Goal: Task Accomplishment & Management: Complete application form

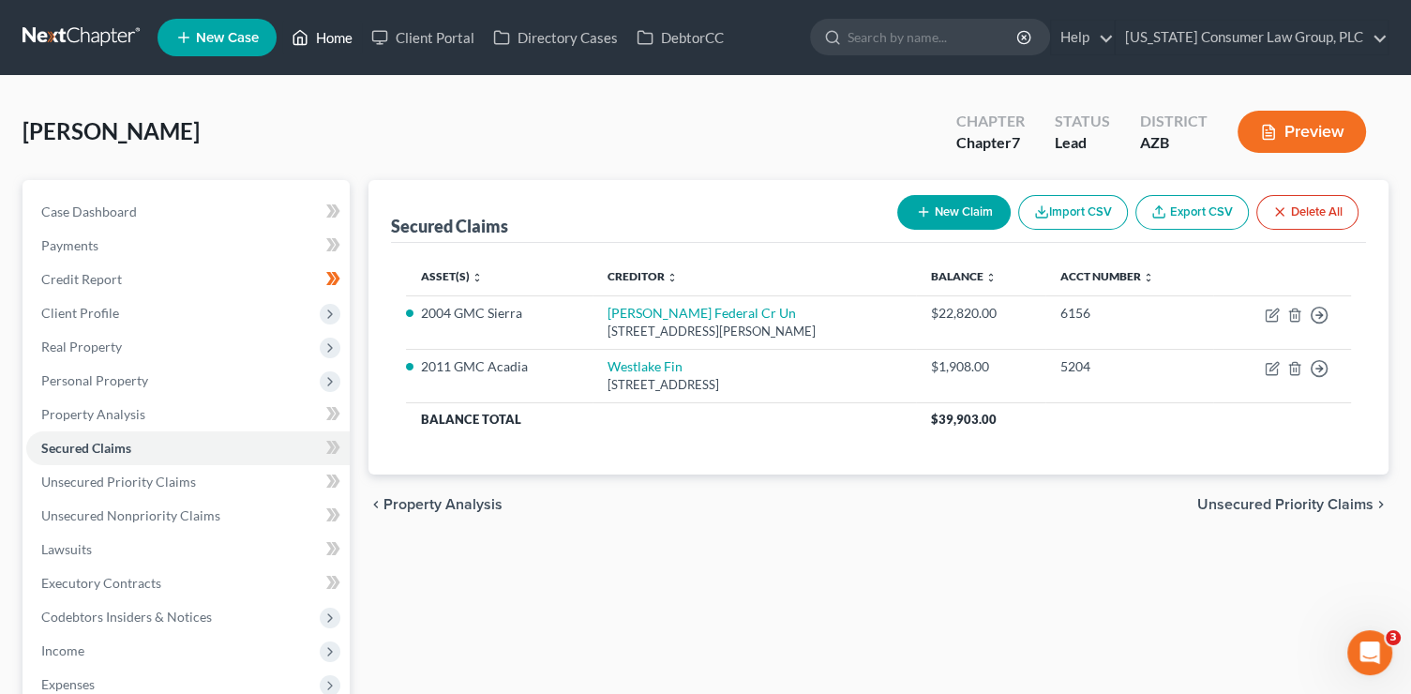
click at [346, 39] on link "Home" at bounding box center [322, 38] width 80 height 34
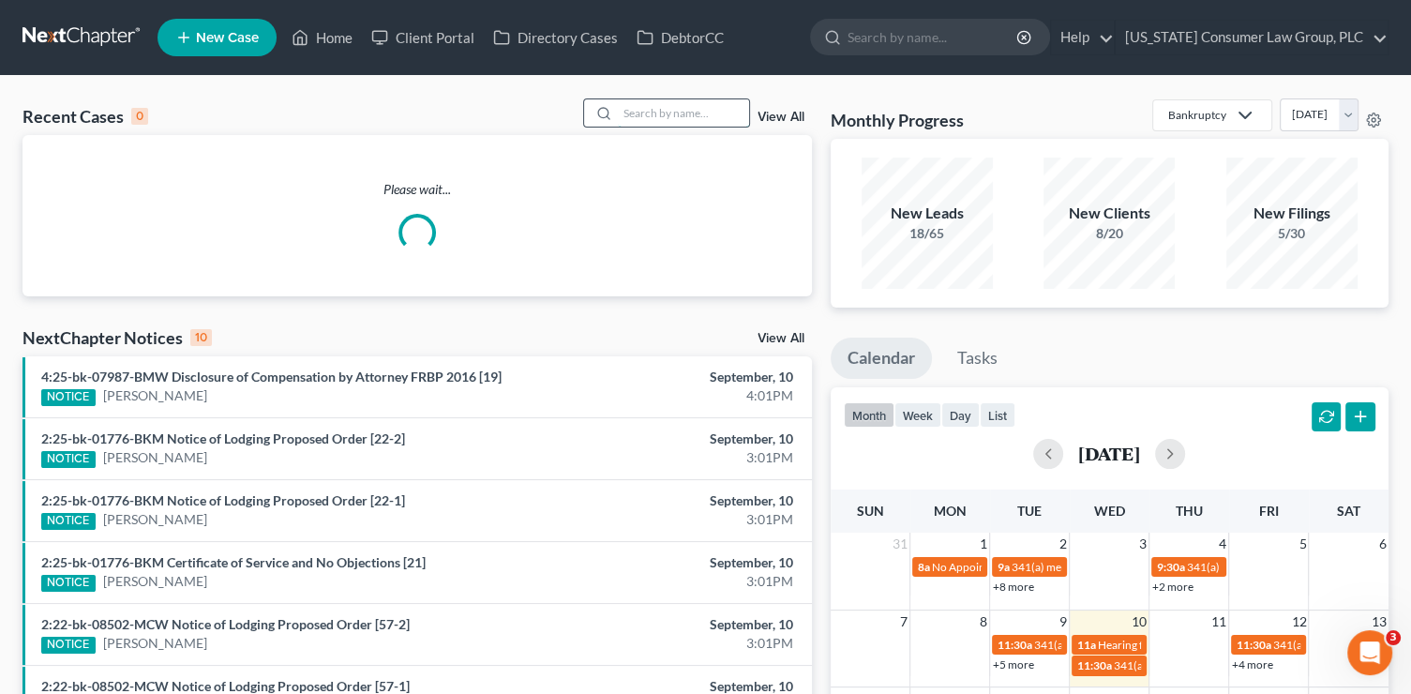
click at [636, 113] on input "search" at bounding box center [683, 112] width 131 height 27
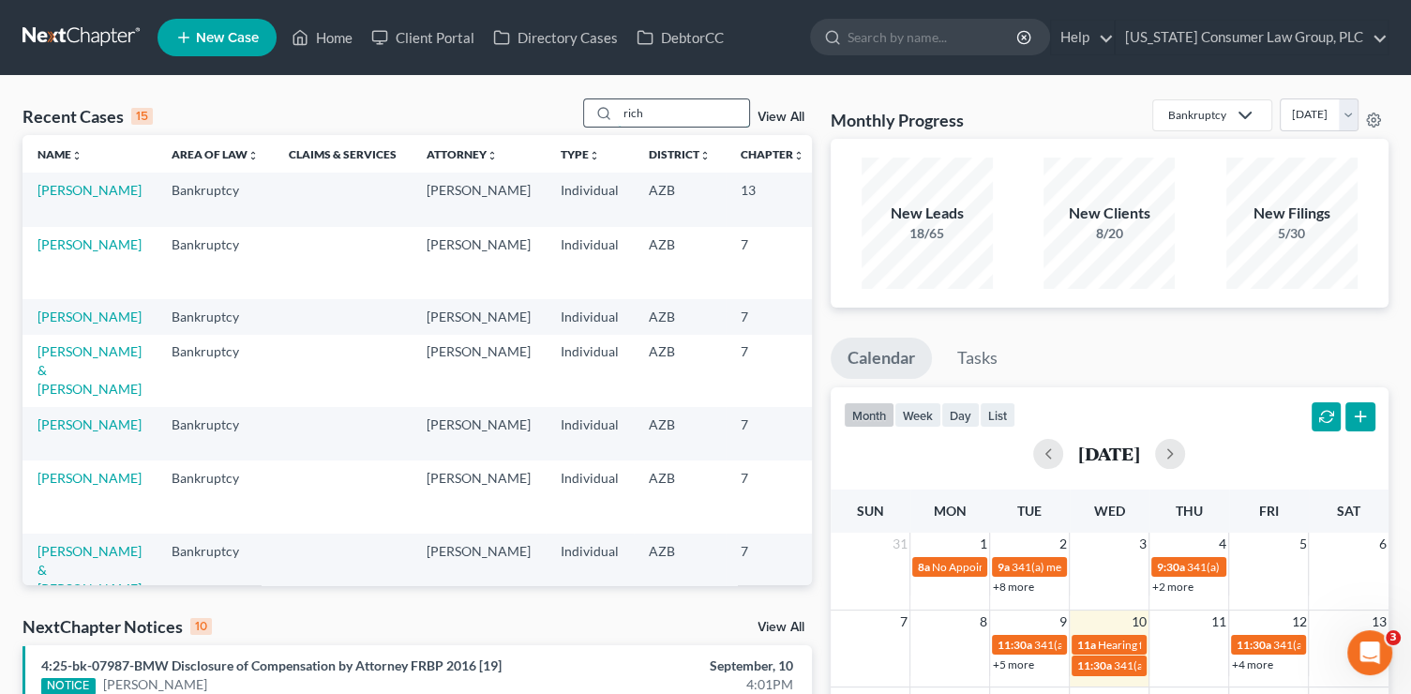
type input "rich"
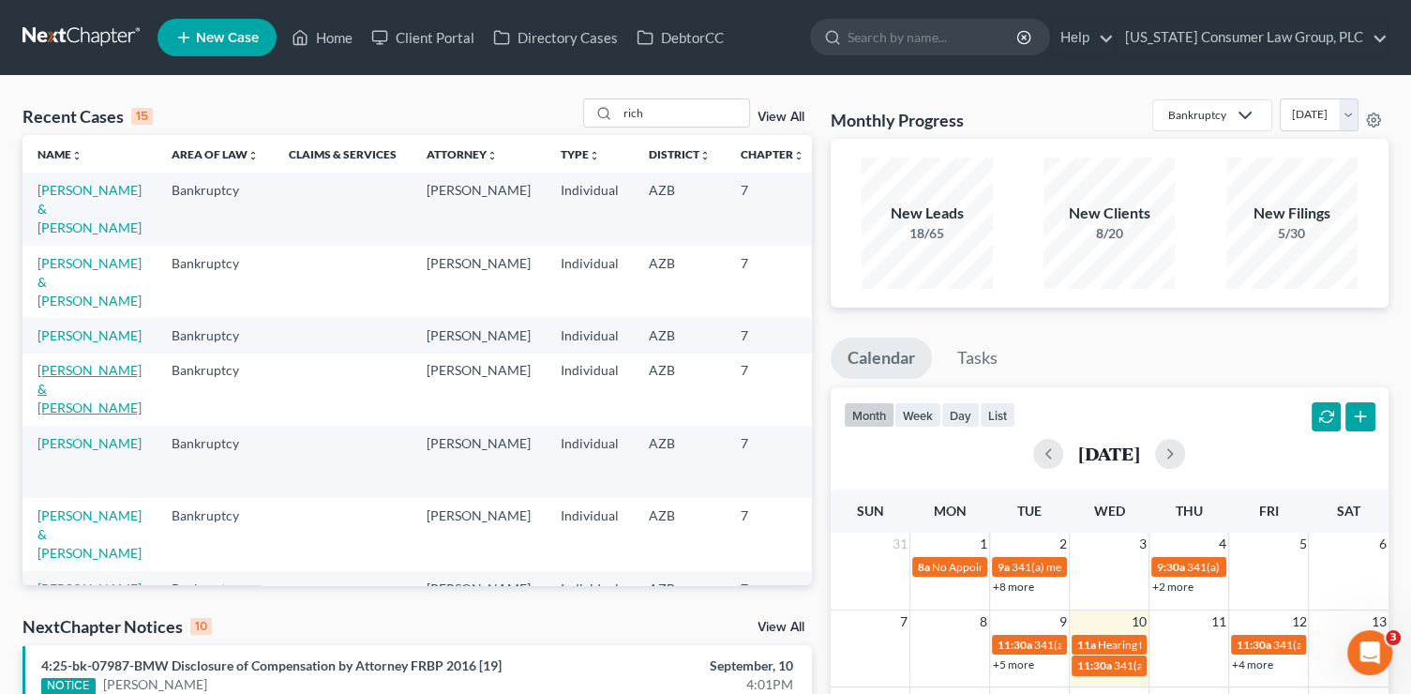
click at [76, 402] on link "[PERSON_NAME] & [PERSON_NAME]" at bounding box center [90, 388] width 104 height 53
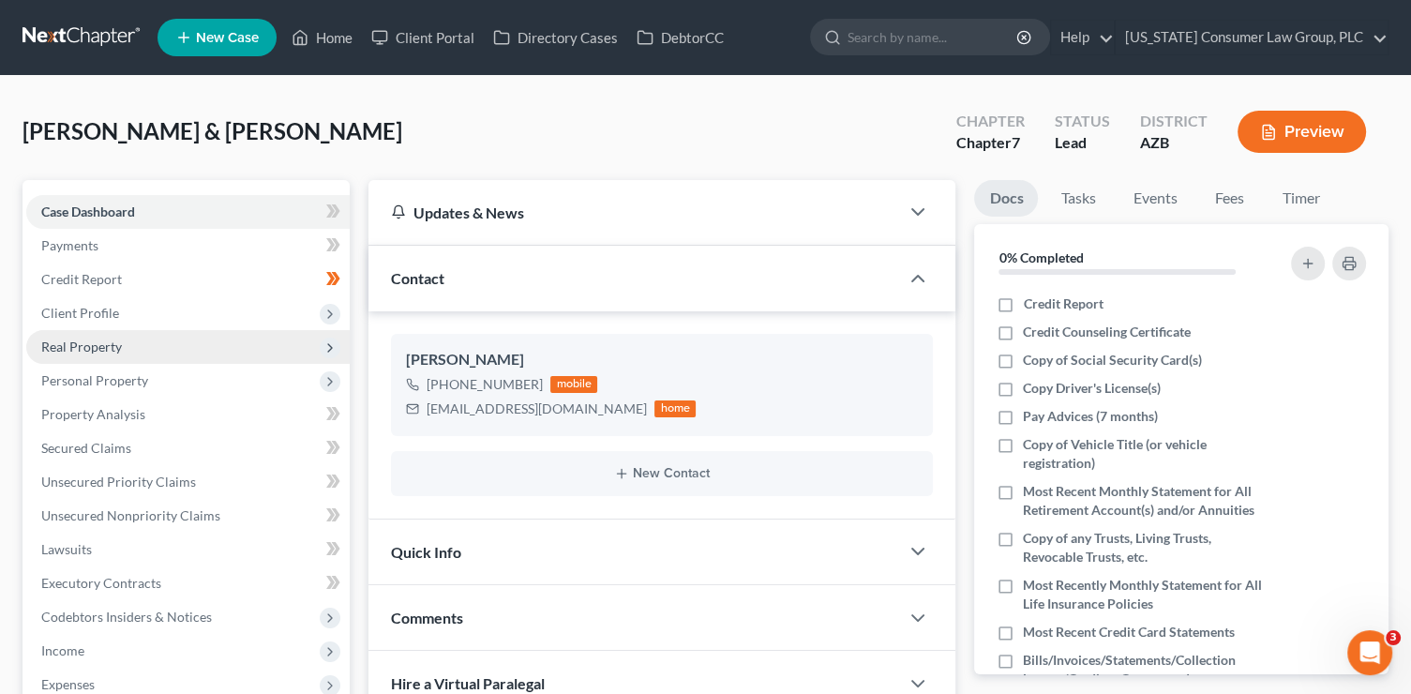
click at [116, 346] on span "Real Property" at bounding box center [81, 347] width 81 height 16
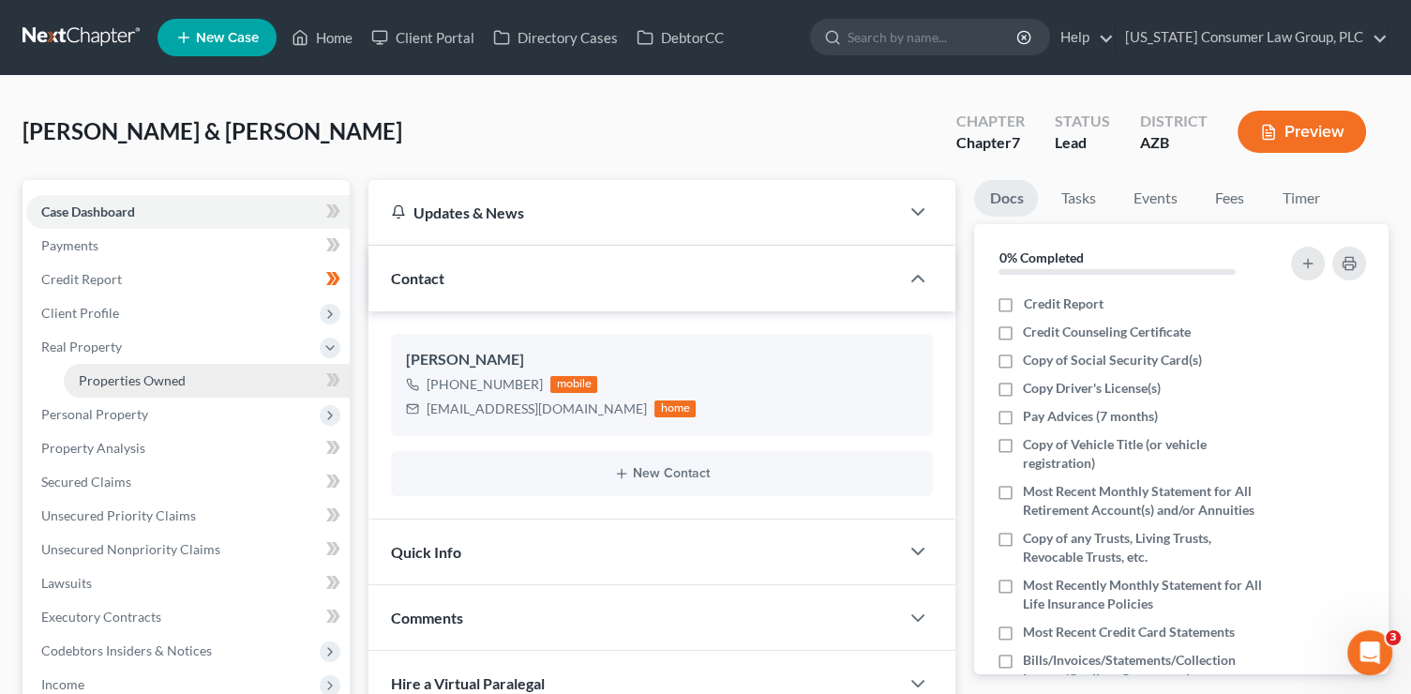
click at [124, 374] on span "Properties Owned" at bounding box center [132, 380] width 107 height 16
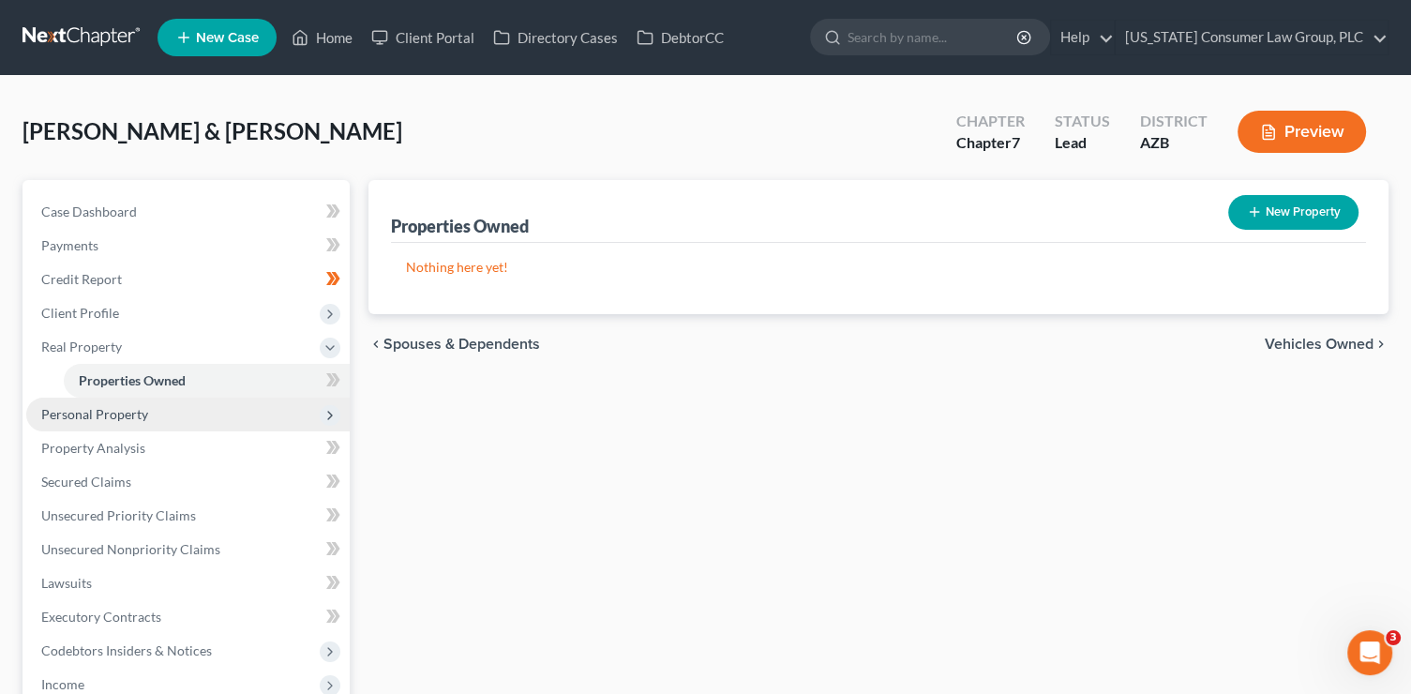
click at [127, 407] on span "Personal Property" at bounding box center [94, 414] width 107 height 16
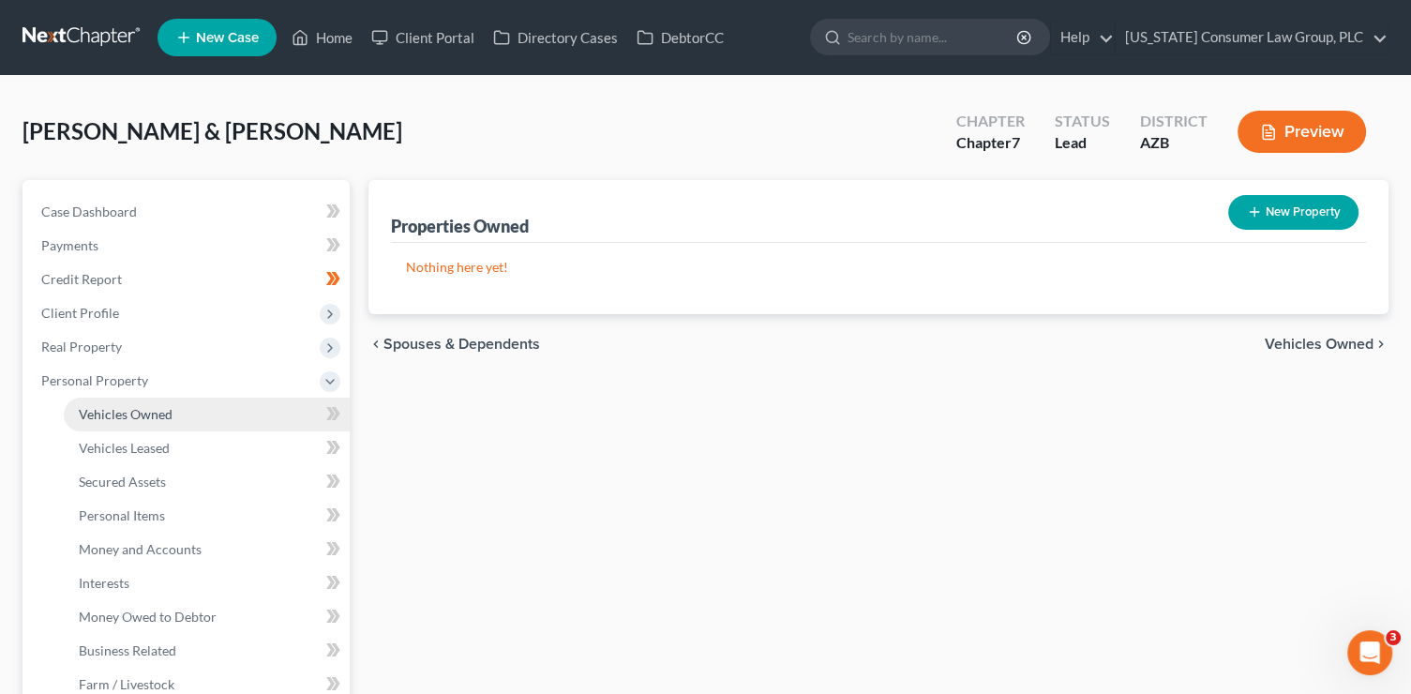
click at [133, 418] on span "Vehicles Owned" at bounding box center [126, 414] width 94 height 16
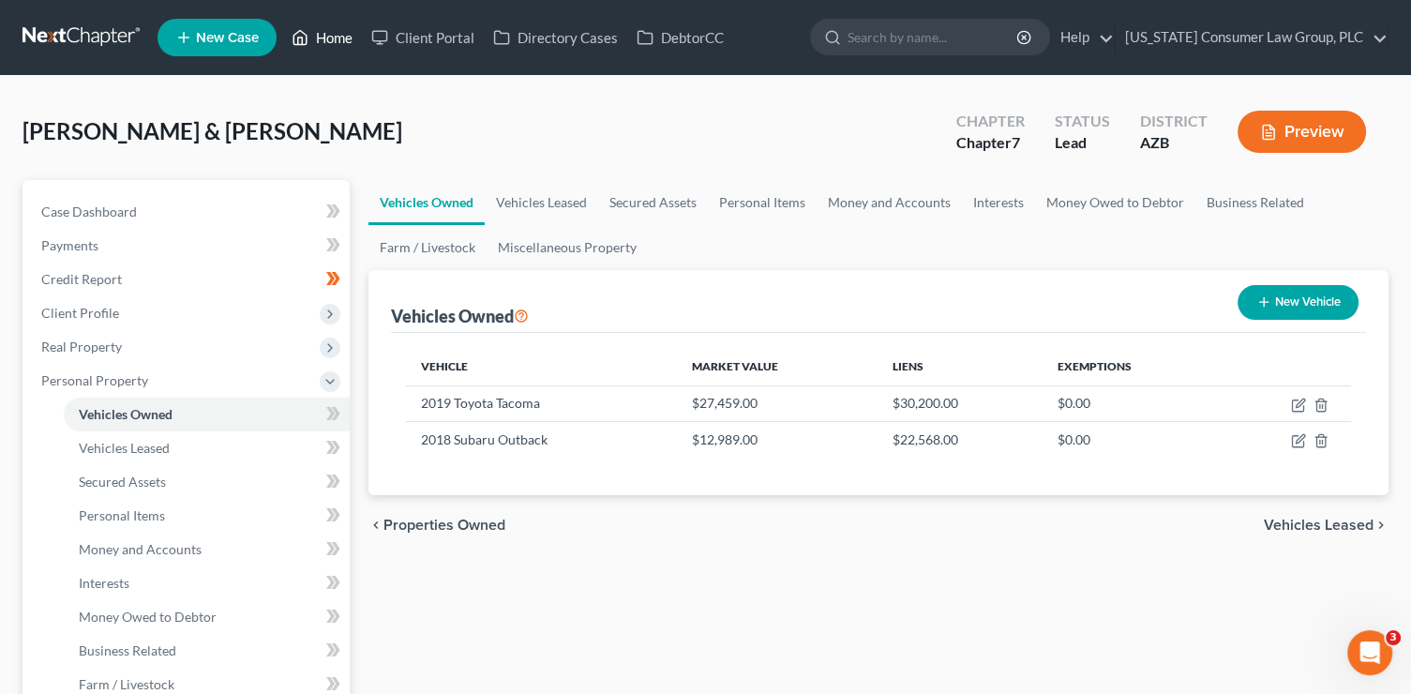
click at [314, 38] on link "Home" at bounding box center [322, 38] width 80 height 34
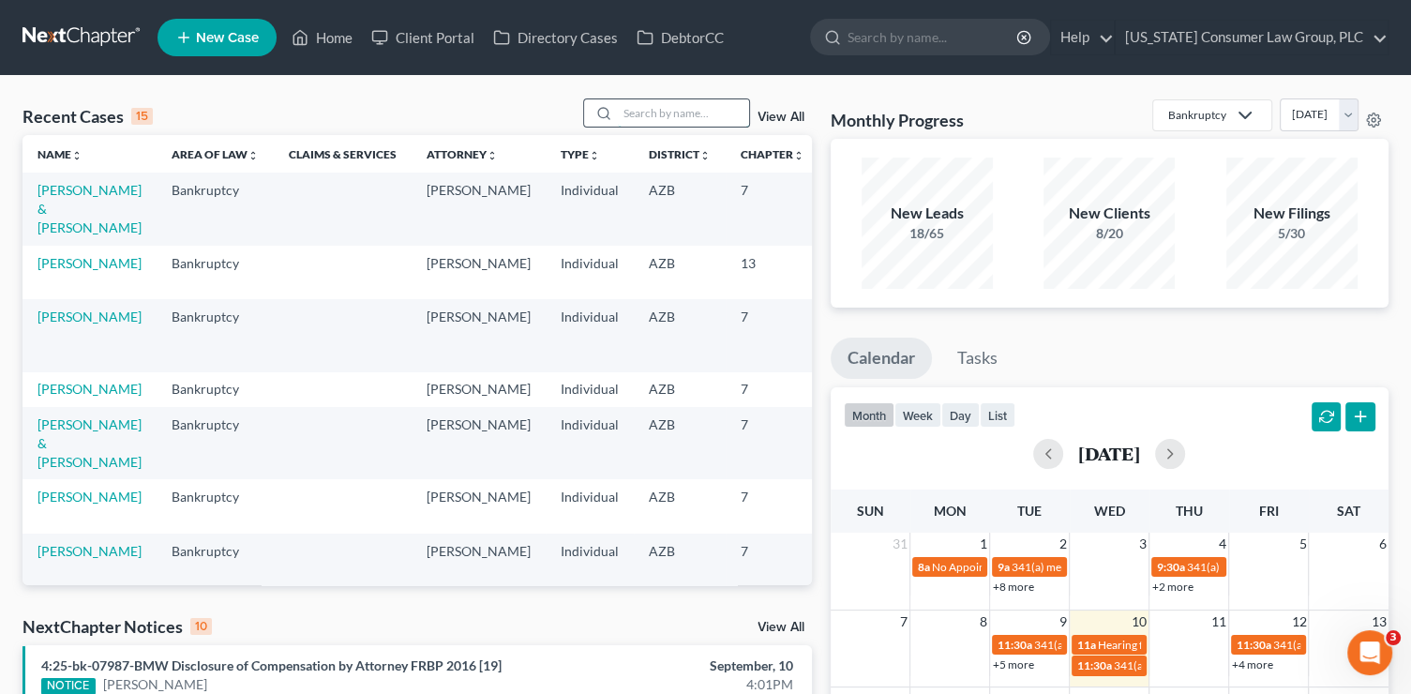
click at [677, 117] on input "search" at bounding box center [683, 112] width 131 height 27
type input "[PERSON_NAME]"
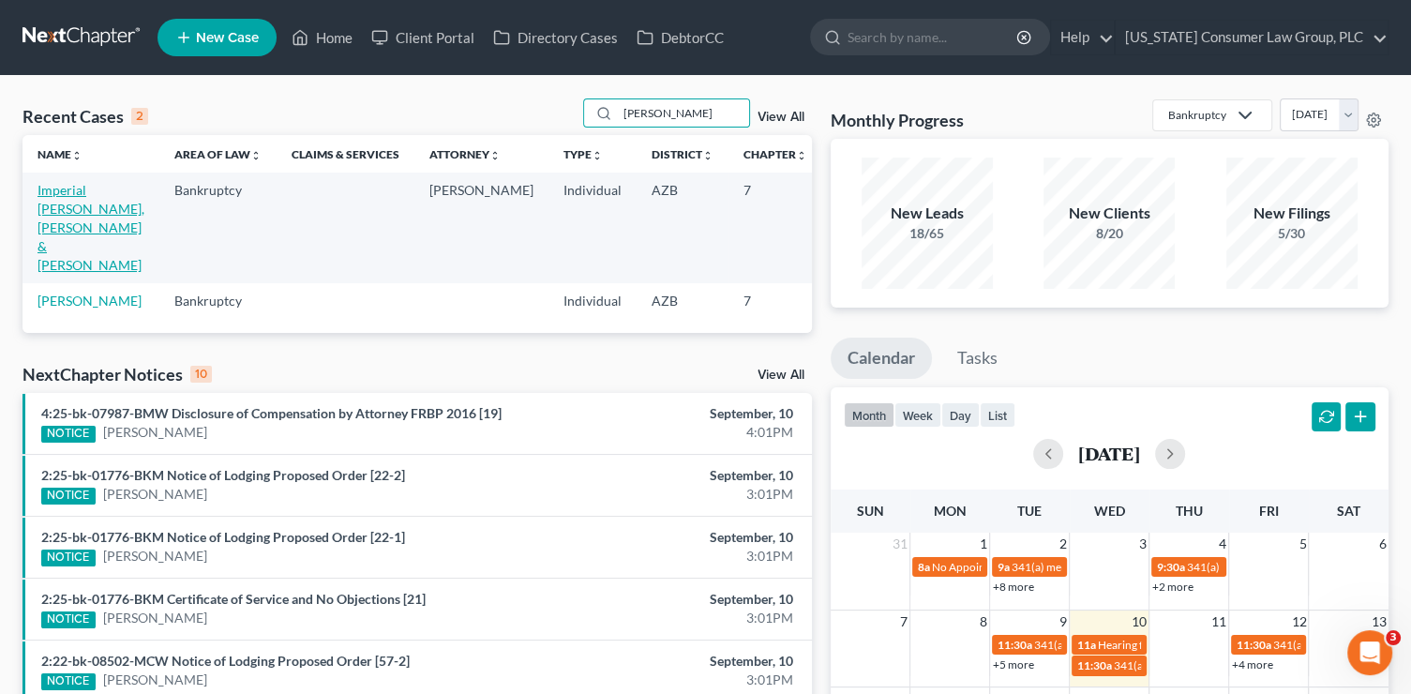
click at [62, 212] on link "Imperial [PERSON_NAME], [PERSON_NAME] & [PERSON_NAME]" at bounding box center [91, 227] width 107 height 91
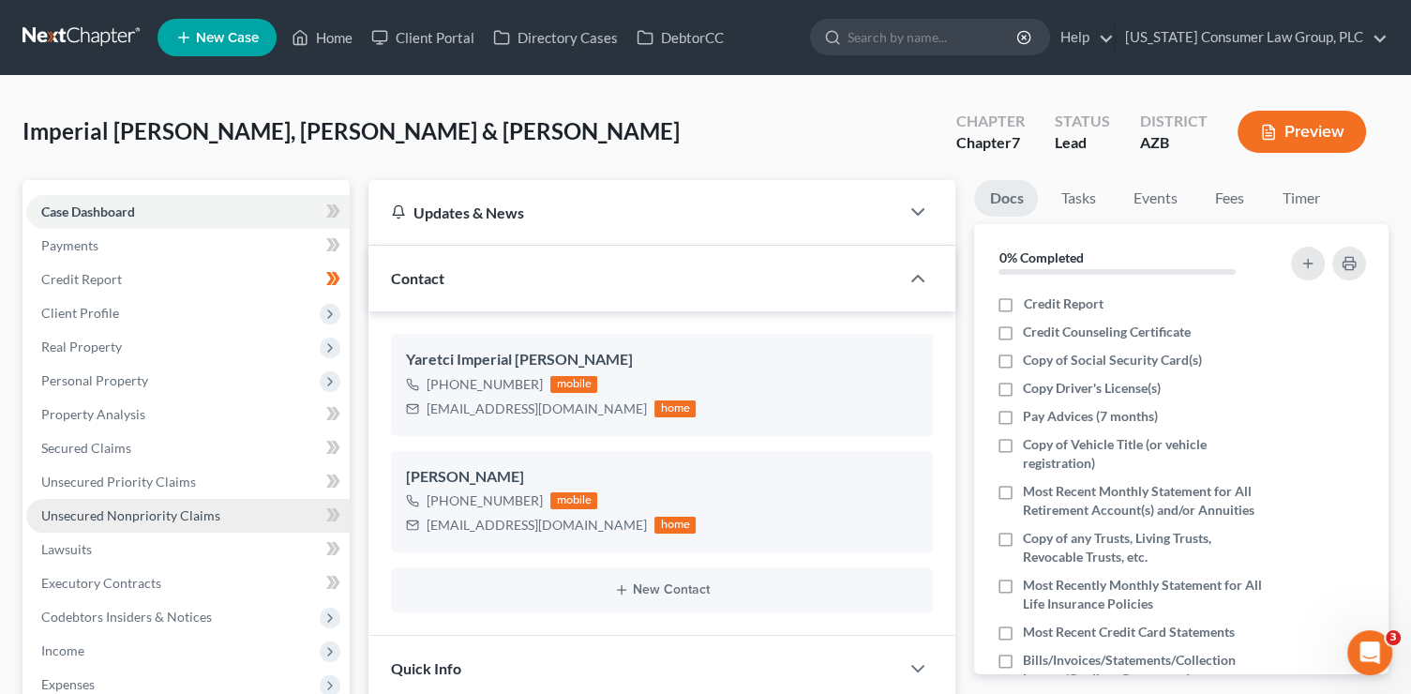
click at [151, 514] on span "Unsecured Nonpriority Claims" at bounding box center [130, 515] width 179 height 16
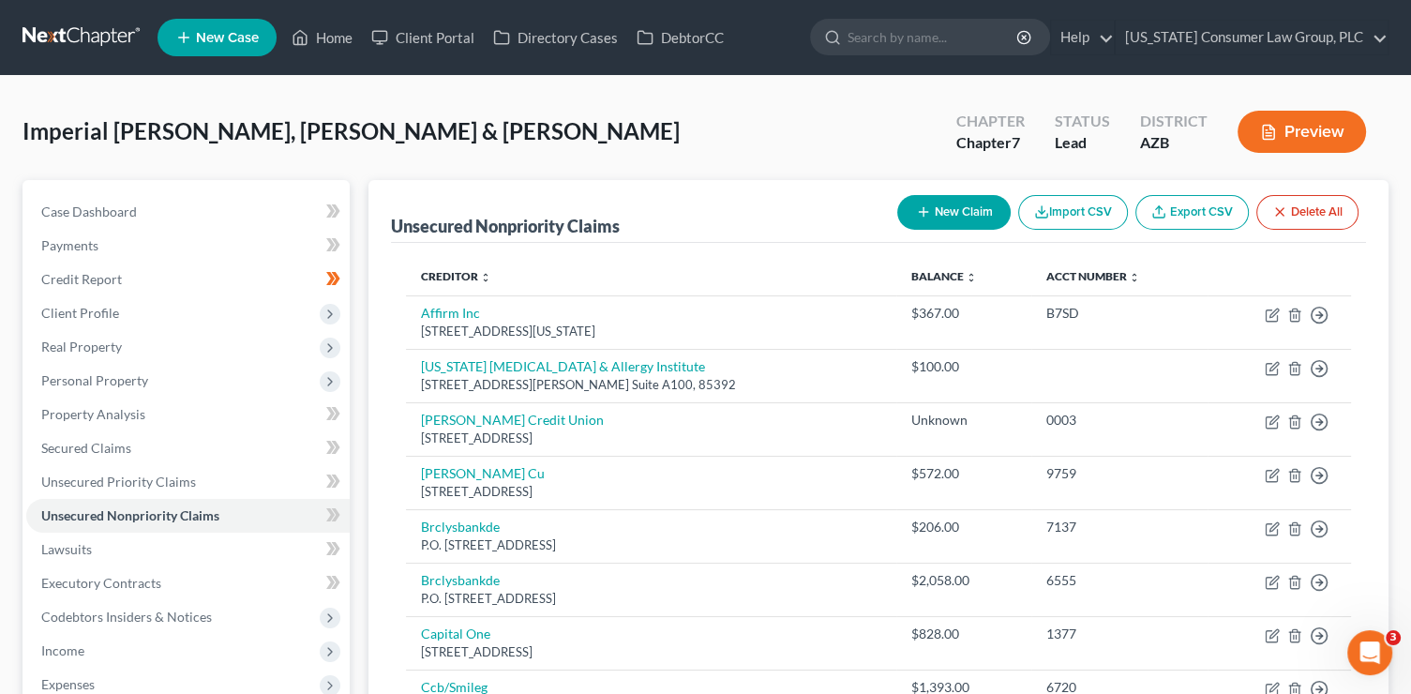
scroll to position [3, 0]
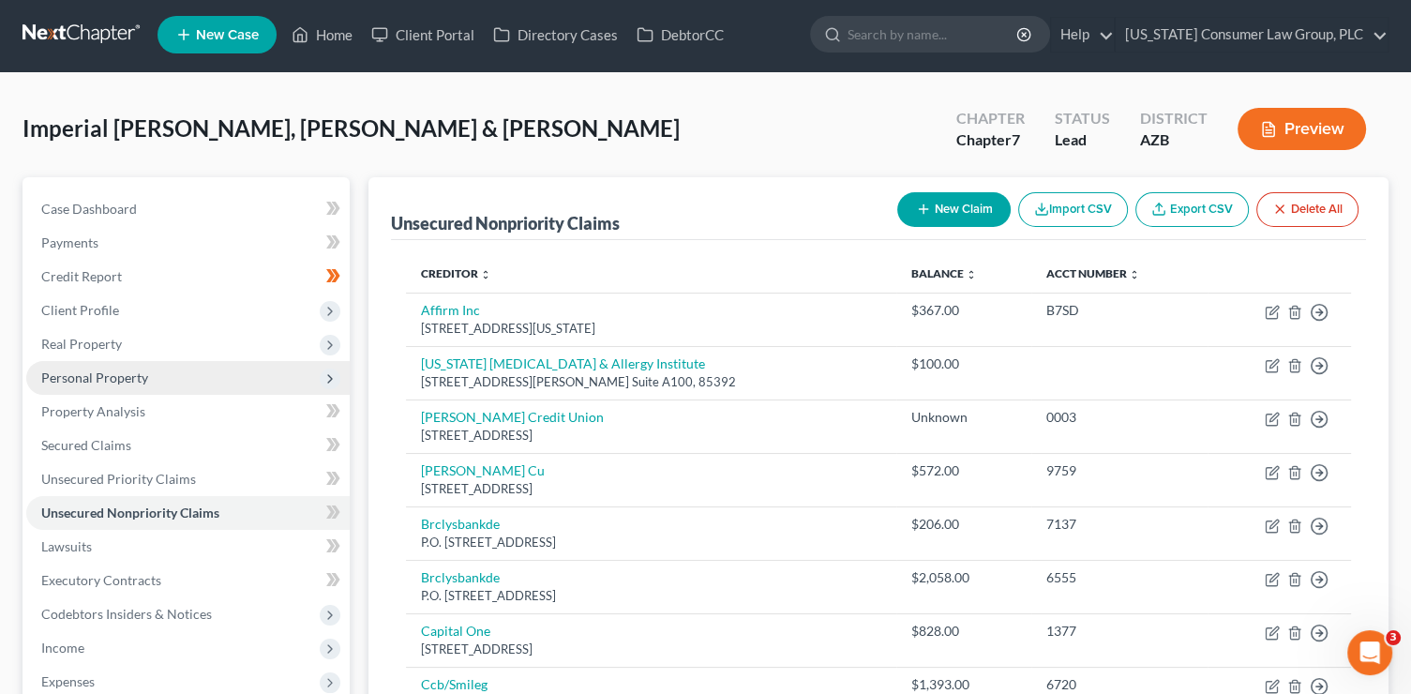
click at [132, 372] on span "Personal Property" at bounding box center [94, 378] width 107 height 16
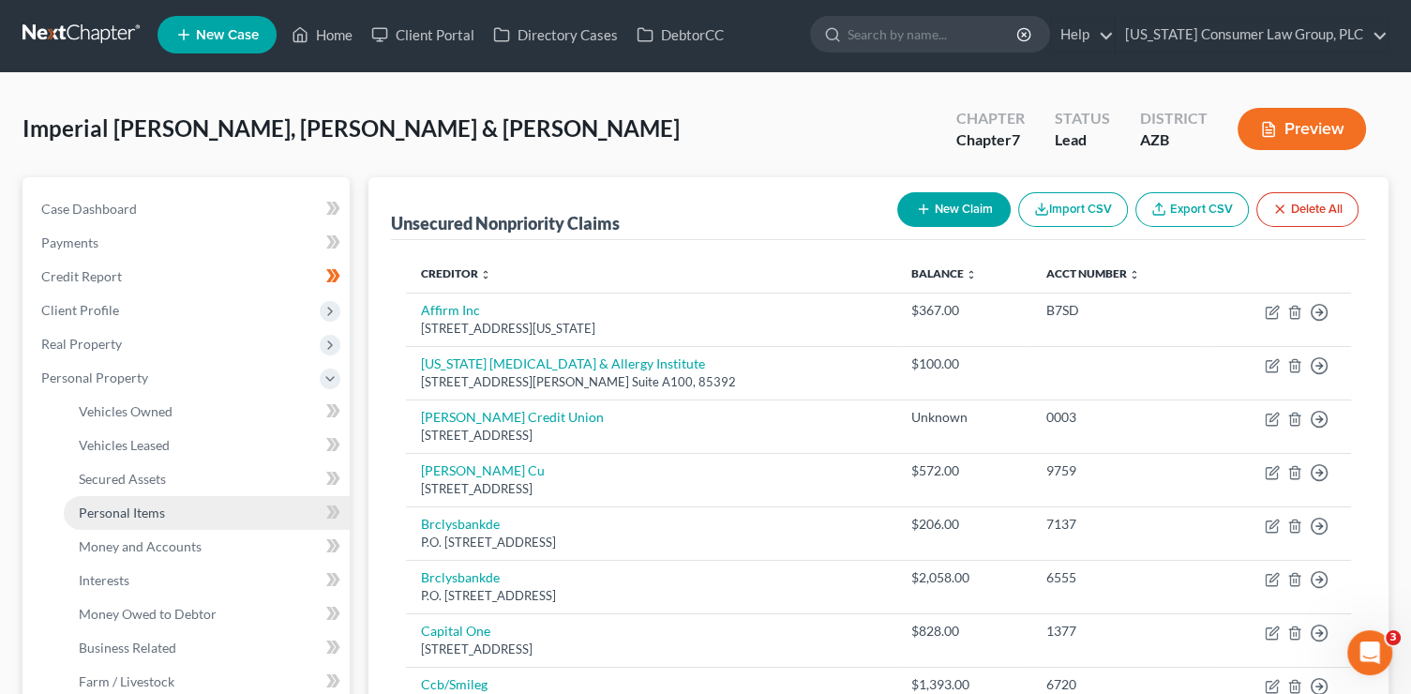
click at [183, 508] on link "Personal Items" at bounding box center [207, 513] width 286 height 34
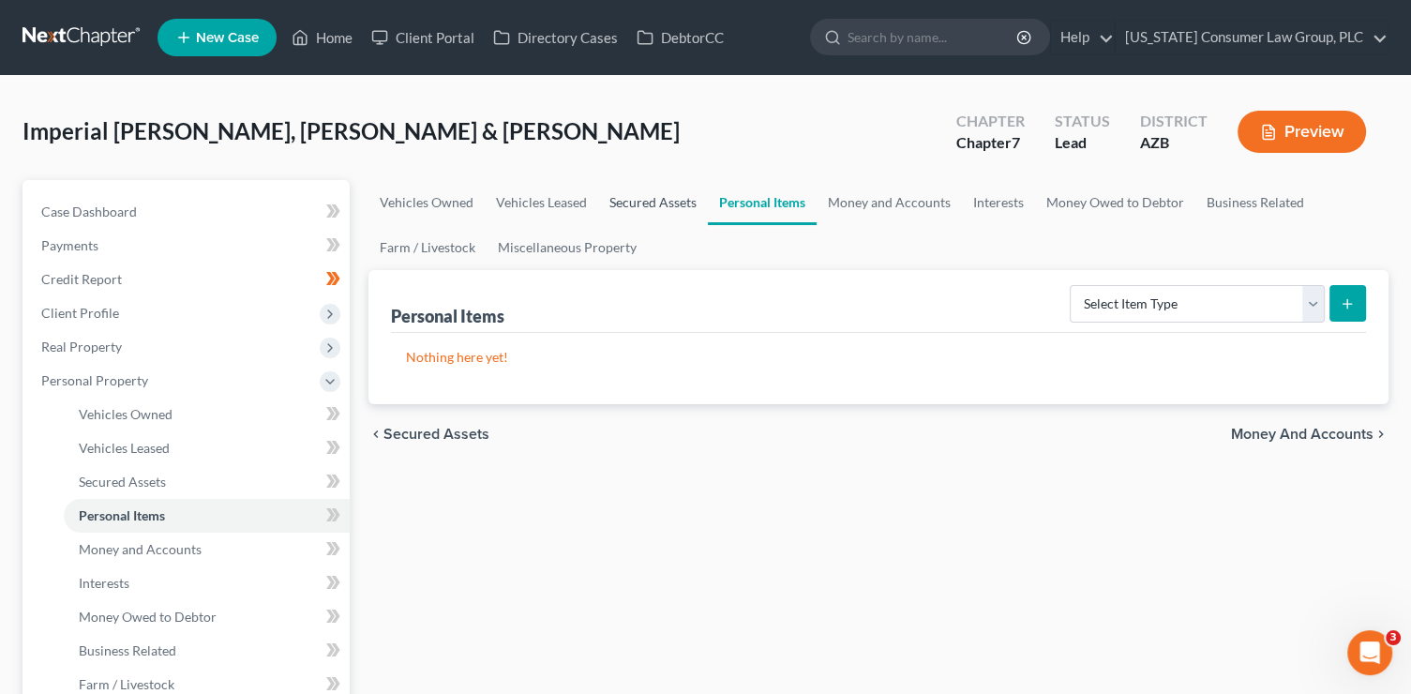
click at [665, 205] on link "Secured Assets" at bounding box center [653, 202] width 110 height 45
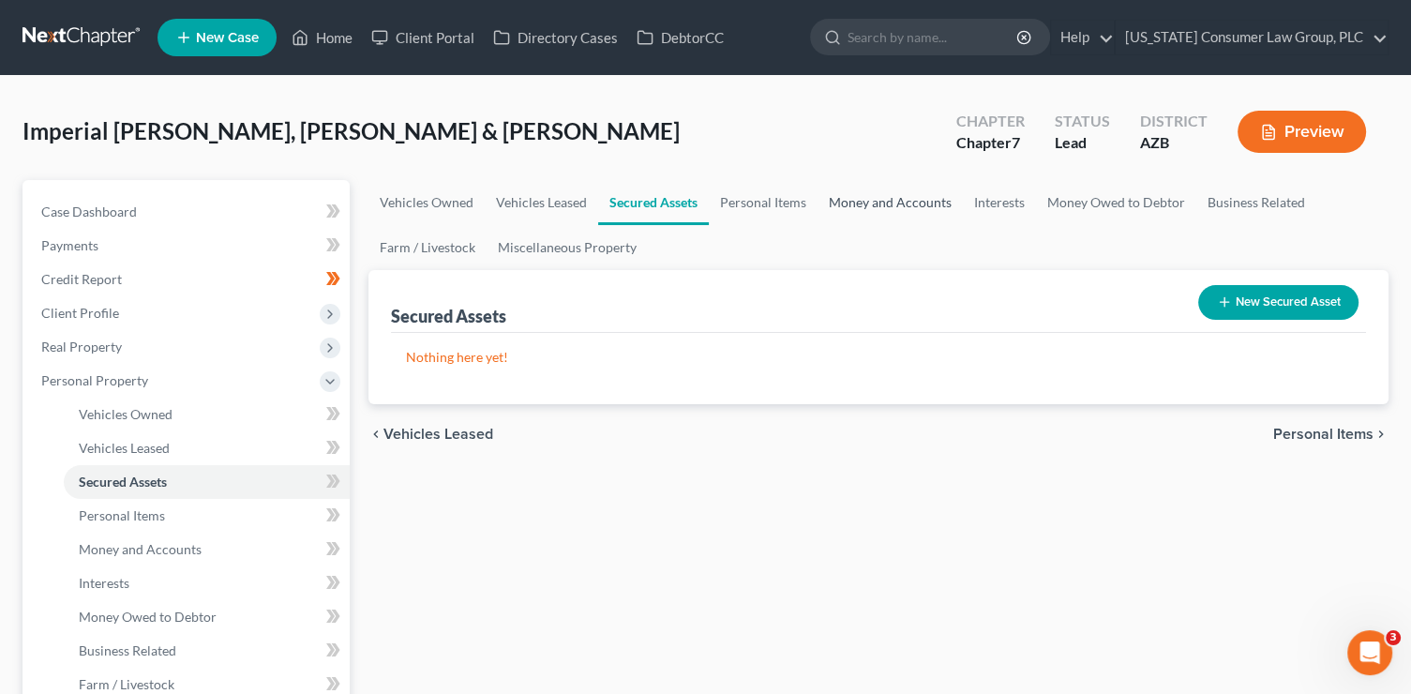
click at [869, 195] on link "Money and Accounts" at bounding box center [890, 202] width 145 height 45
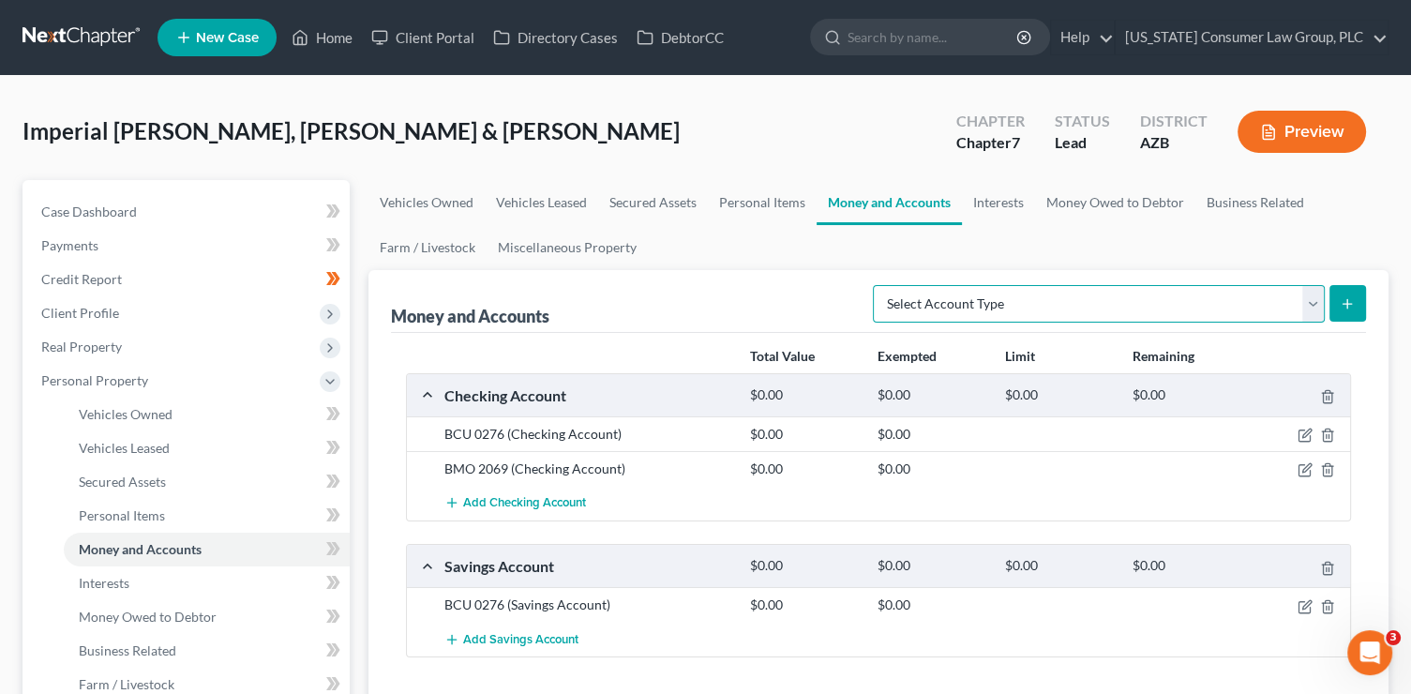
click at [1196, 298] on select "Select Account Type Brokerage (A/B: 18, SOFA: 20) Cash on Hand (A/B: 16) Certif…" at bounding box center [1099, 304] width 452 height 38
select select "other"
click at [879, 285] on select "Select Account Type Brokerage (A/B: 18, SOFA: 20) Cash on Hand (A/B: 16) Certif…" at bounding box center [1099, 304] width 452 height 38
click at [1344, 304] on line "submit" at bounding box center [1348, 304] width 8 height 0
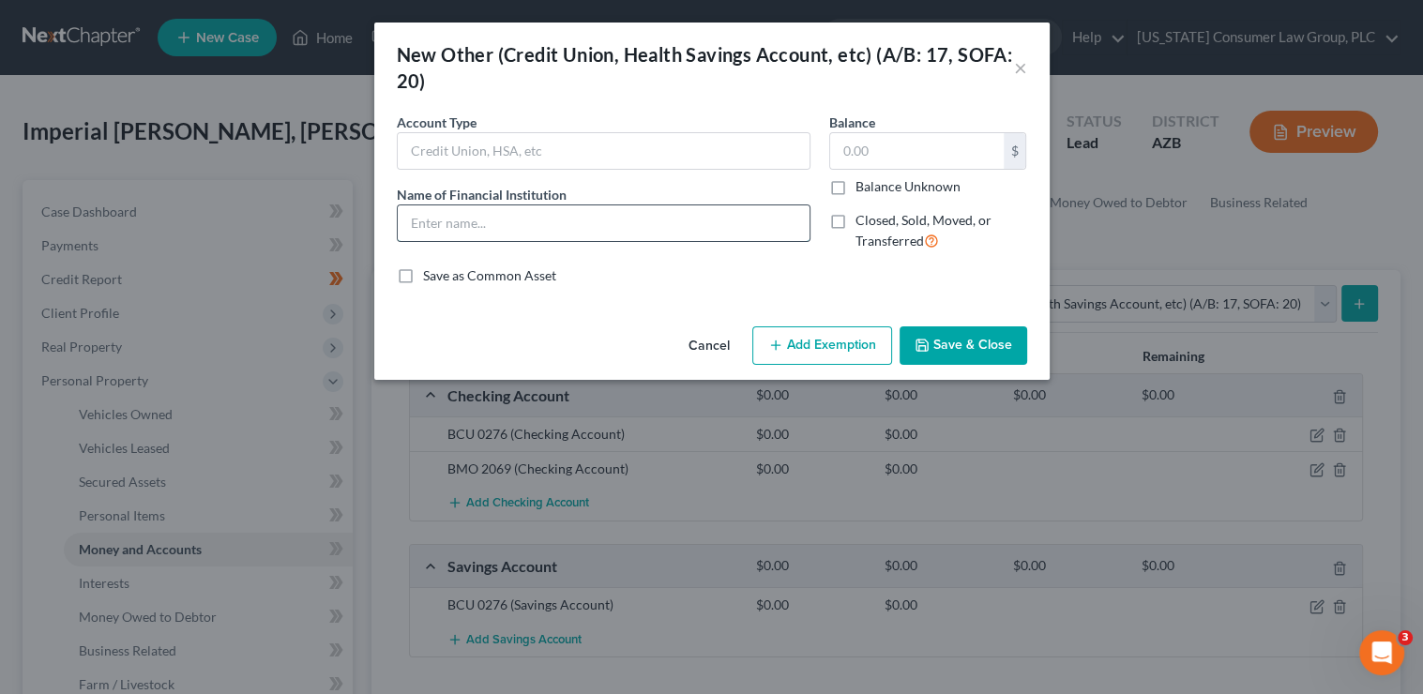
drag, startPoint x: 452, startPoint y: 221, endPoint x: 451, endPoint y: 201, distance: 20.7
click at [452, 211] on input "text" at bounding box center [604, 223] width 412 height 36
type input "Venmo"
click at [940, 333] on button "Save & Close" at bounding box center [963, 345] width 128 height 39
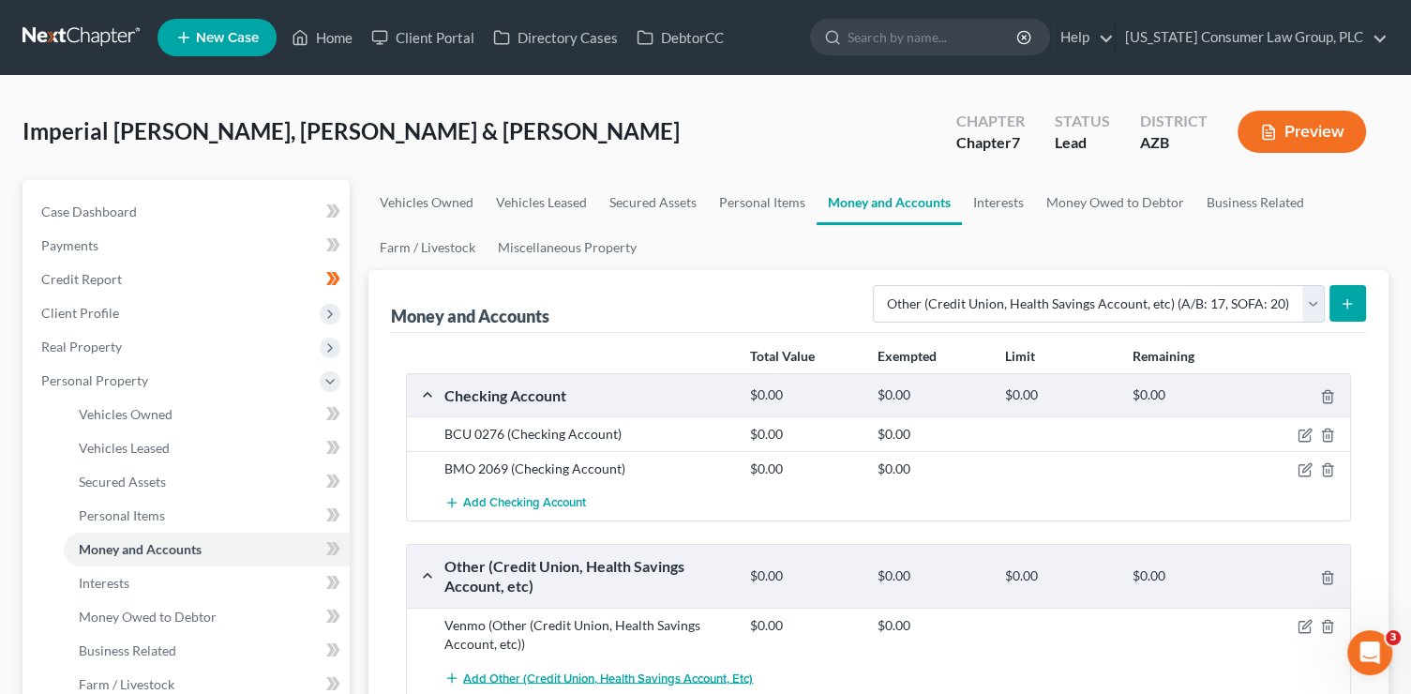
click at [532, 673] on span "Add Other (Credit Union, Health Savings Account, etc)" at bounding box center [608, 678] width 290 height 15
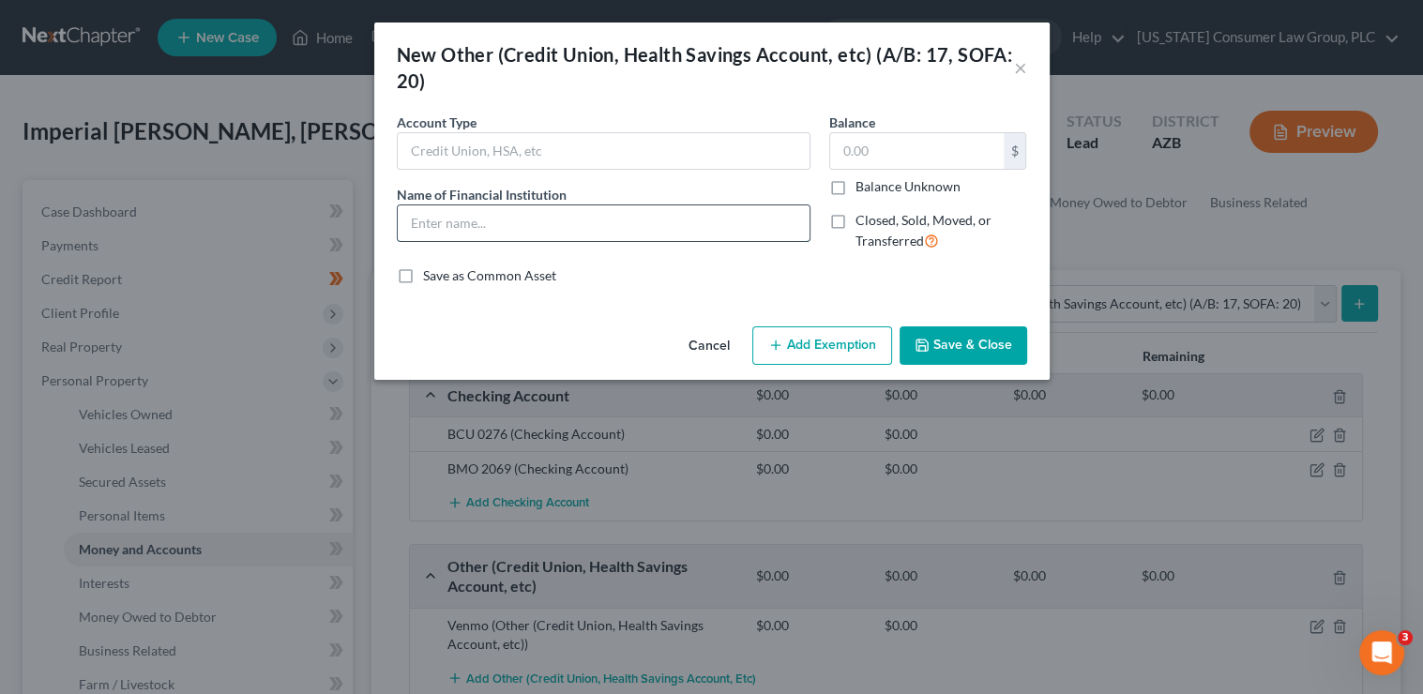
click at [461, 231] on input "text" at bounding box center [604, 223] width 412 height 36
type input "PayPal"
click at [978, 352] on button "Save & Close" at bounding box center [963, 345] width 128 height 39
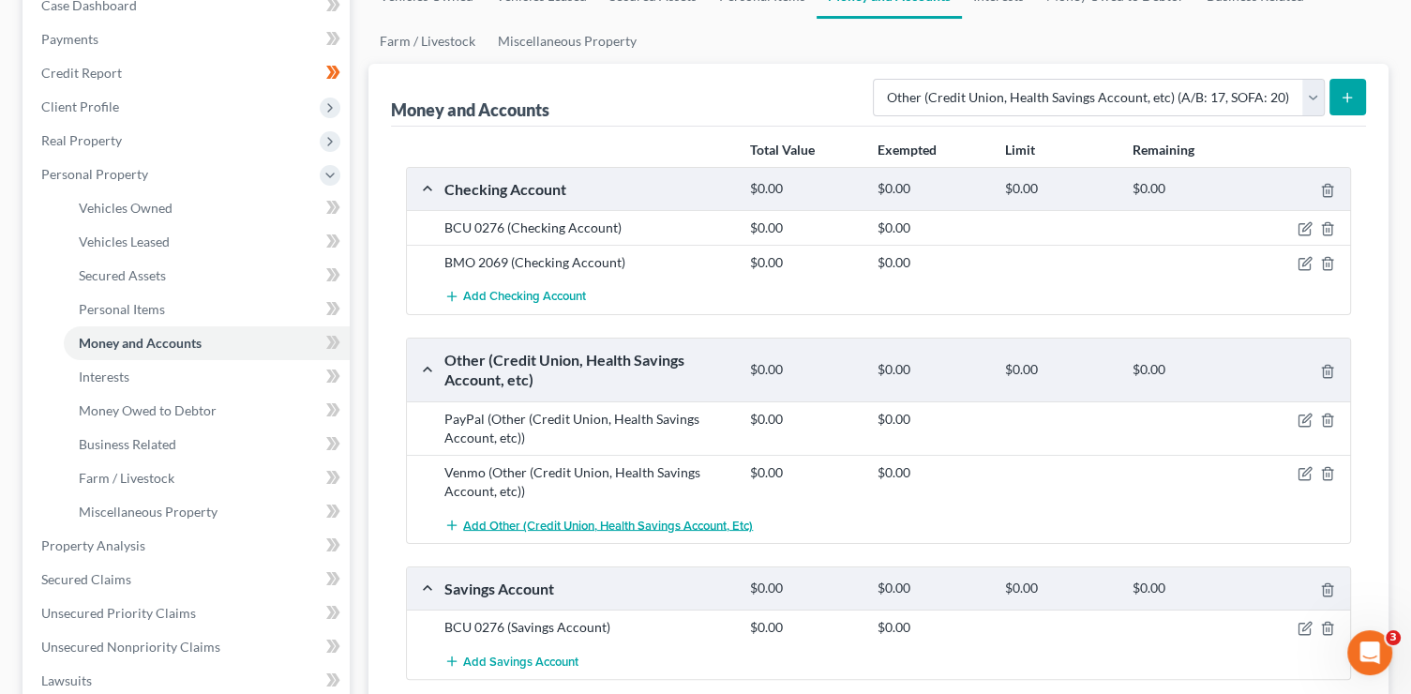
scroll to position [241, 0]
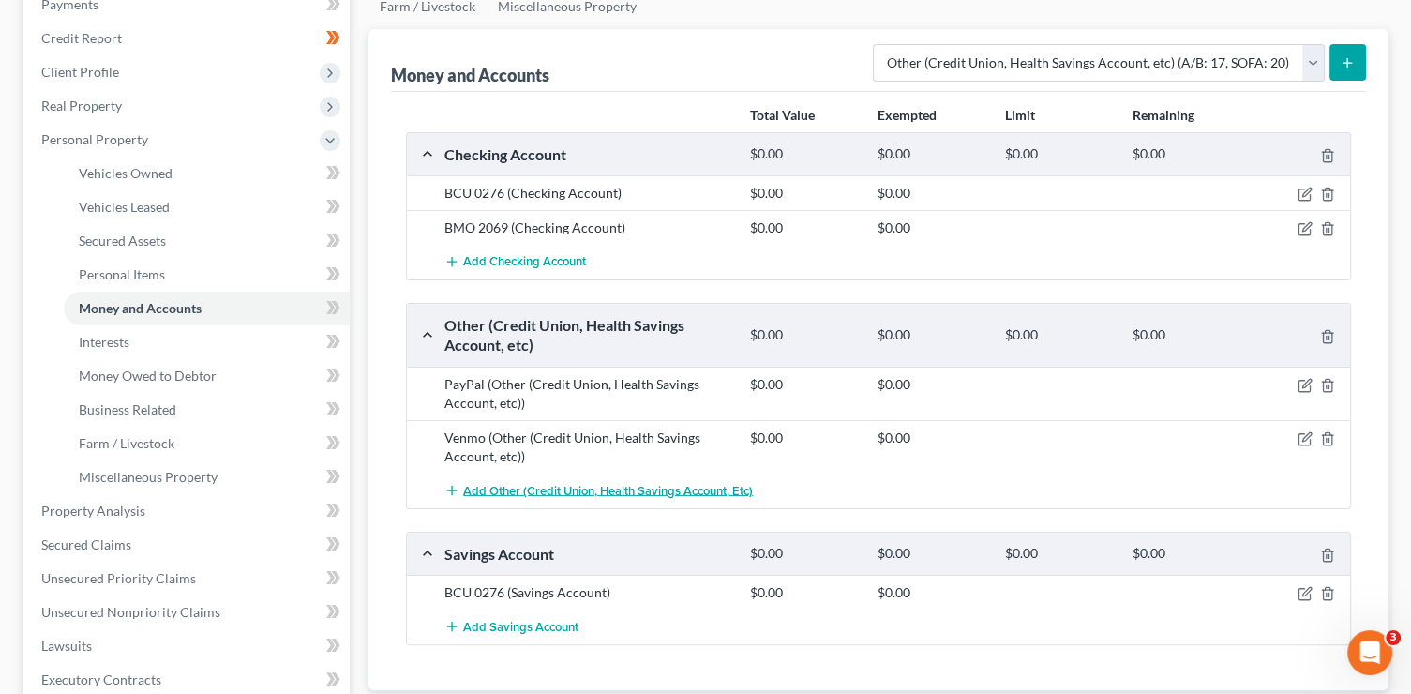
click at [554, 484] on span "Add Other (Credit Union, Health Savings Account, etc)" at bounding box center [608, 490] width 290 height 15
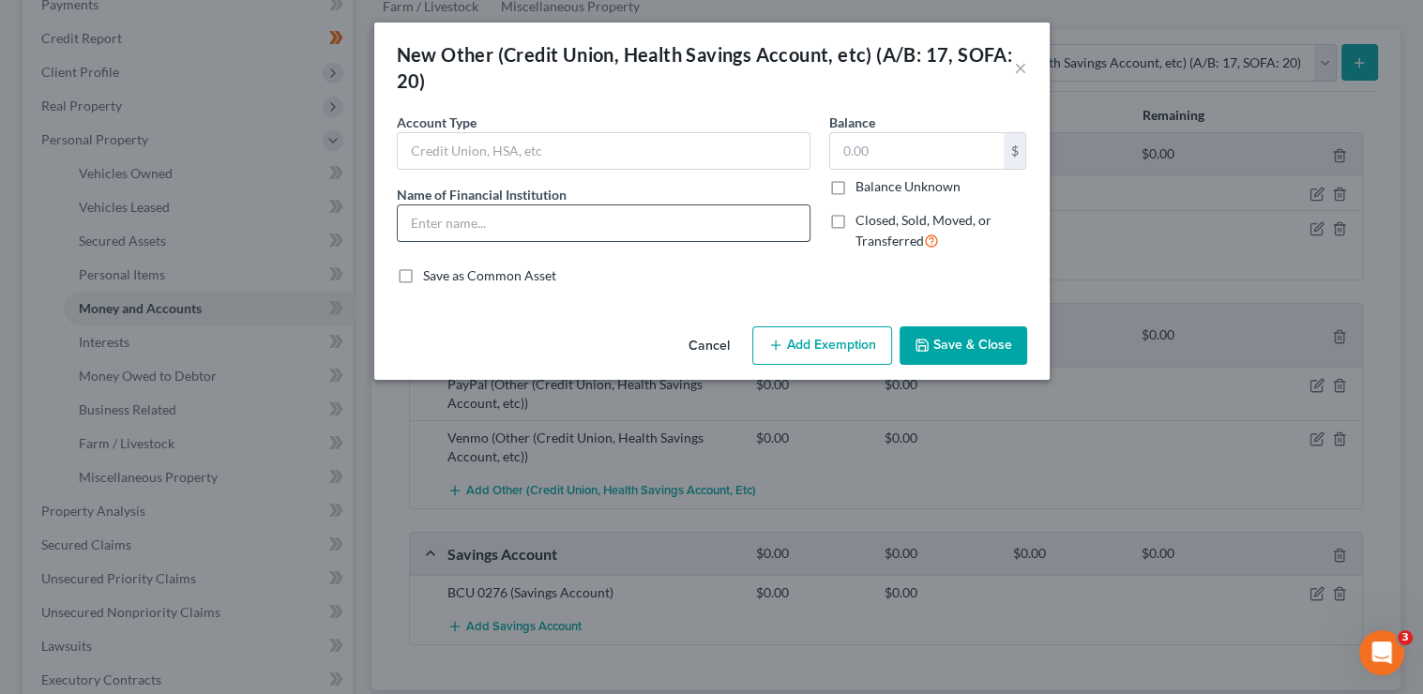
click at [491, 223] on input "text" at bounding box center [604, 223] width 412 height 36
type input "O"
type input "PayPal [co-debtor]"
click at [934, 342] on button "Save & Close" at bounding box center [963, 345] width 128 height 39
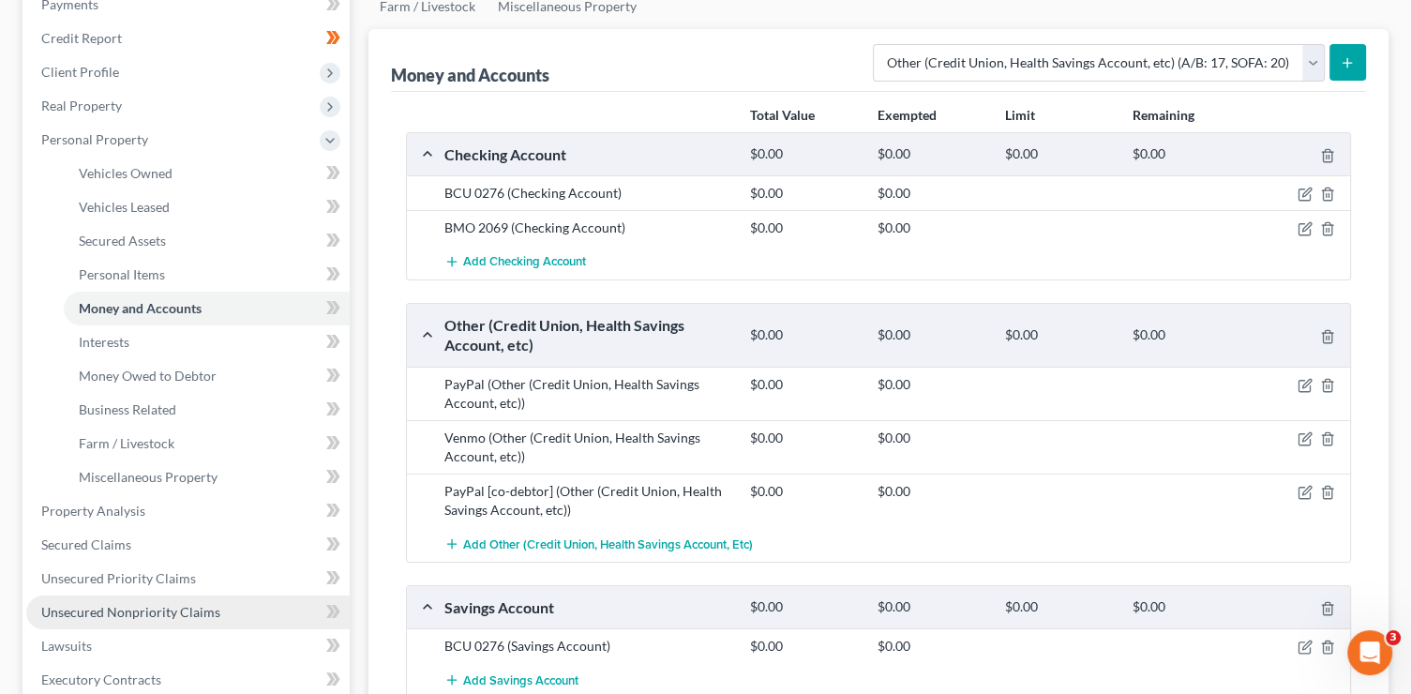
click at [144, 617] on span "Unsecured Nonpriority Claims" at bounding box center [130, 612] width 179 height 16
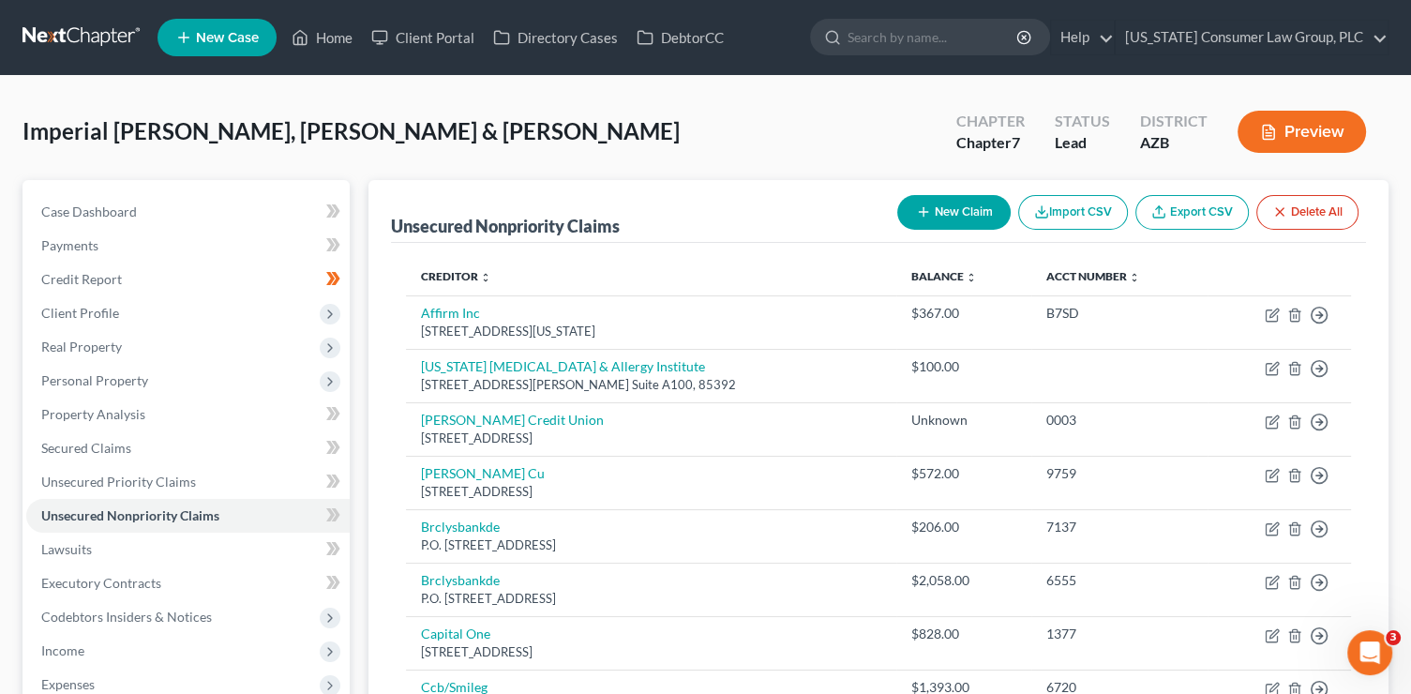
click at [928, 214] on button "New Claim" at bounding box center [954, 212] width 113 height 35
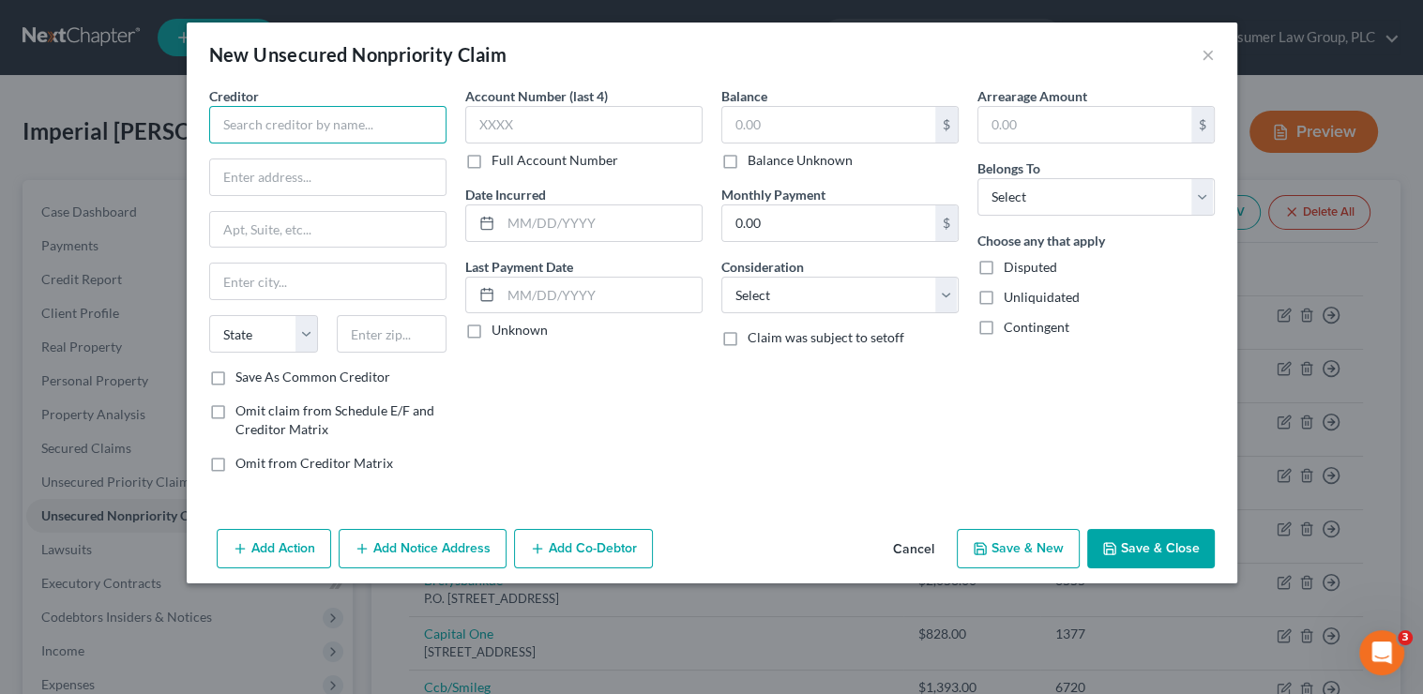
click at [381, 130] on input "text" at bounding box center [327, 125] width 237 height 38
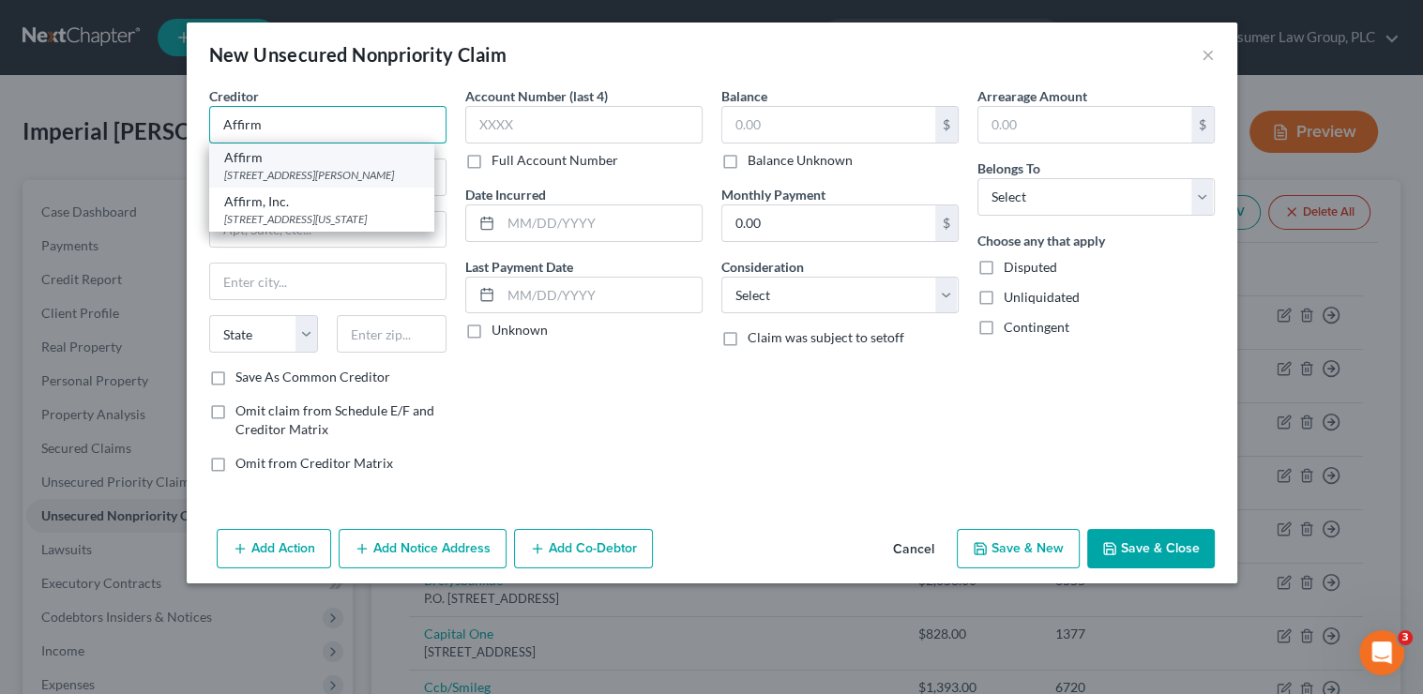
type input "Affirm"
click at [317, 165] on div "Affirm" at bounding box center [321, 157] width 195 height 19
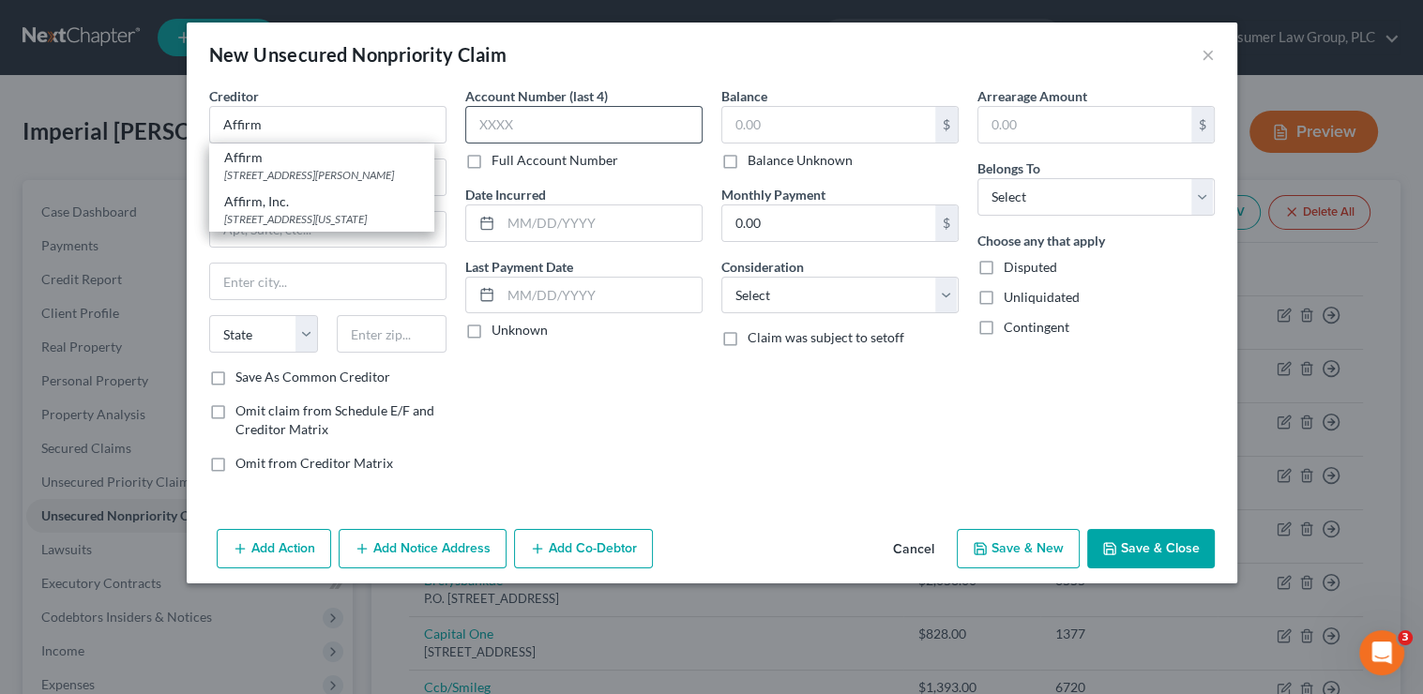
type input "[STREET_ADDRESS][PERSON_NAME]"
type input "[GEOGRAPHIC_DATA]"
select select "39"
type input "15212"
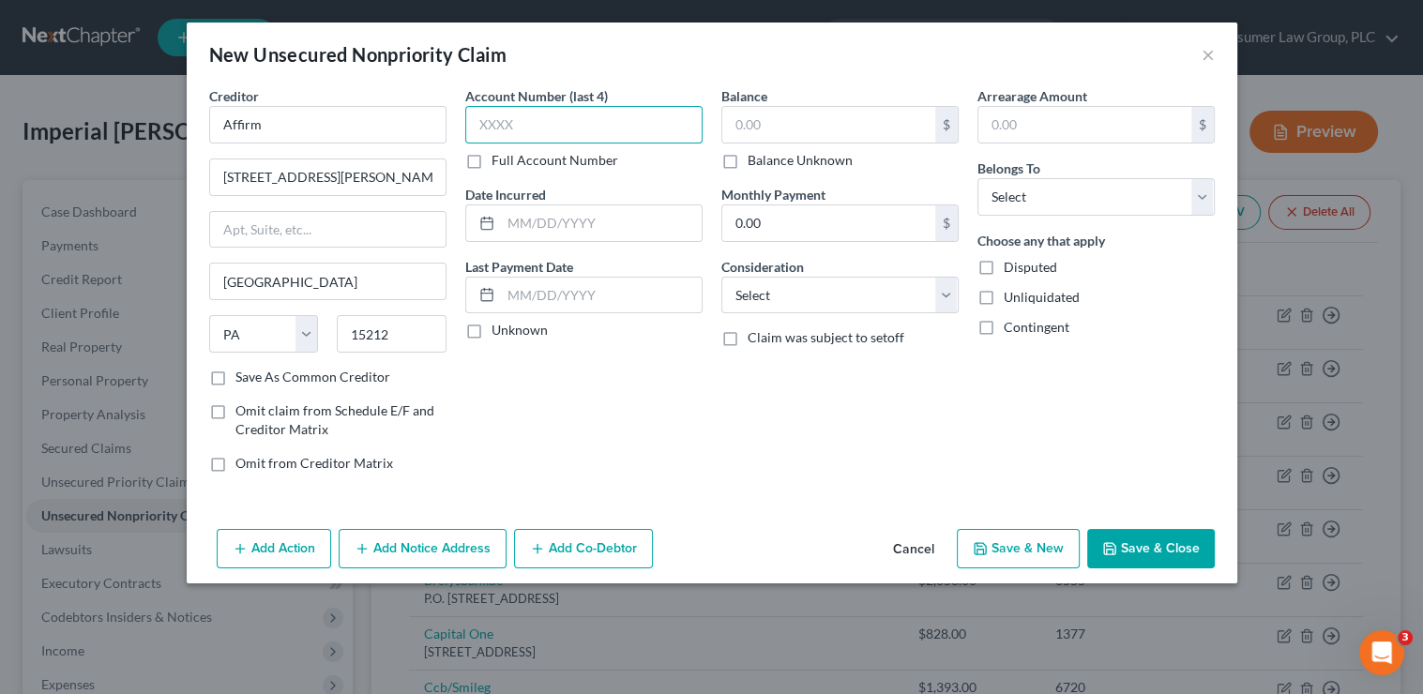
click at [591, 122] on input "text" at bounding box center [583, 125] width 237 height 38
click at [749, 129] on input "text" at bounding box center [828, 125] width 213 height 36
click at [494, 119] on input "21Q4" at bounding box center [583, 125] width 237 height 38
type input "2Q4J"
click at [765, 132] on input "text" at bounding box center [828, 125] width 213 height 36
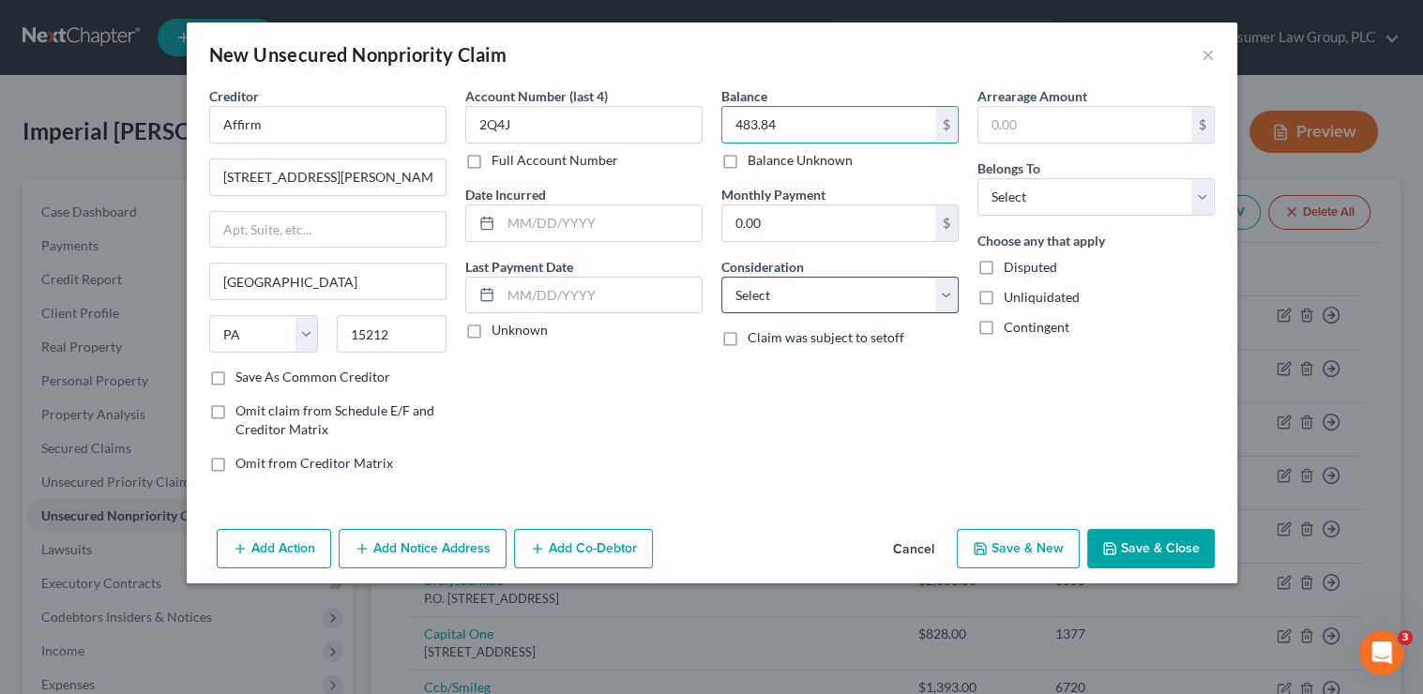
type input "483.84"
click at [811, 293] on select "Select Cable / Satellite Services Collection Agency Credit Card Debt Debt Couns…" at bounding box center [839, 296] width 237 height 38
select select "10"
click at [721, 277] on select "Select Cable / Satellite Services Collection Agency Credit Card Debt Debt Couns…" at bounding box center [839, 296] width 237 height 38
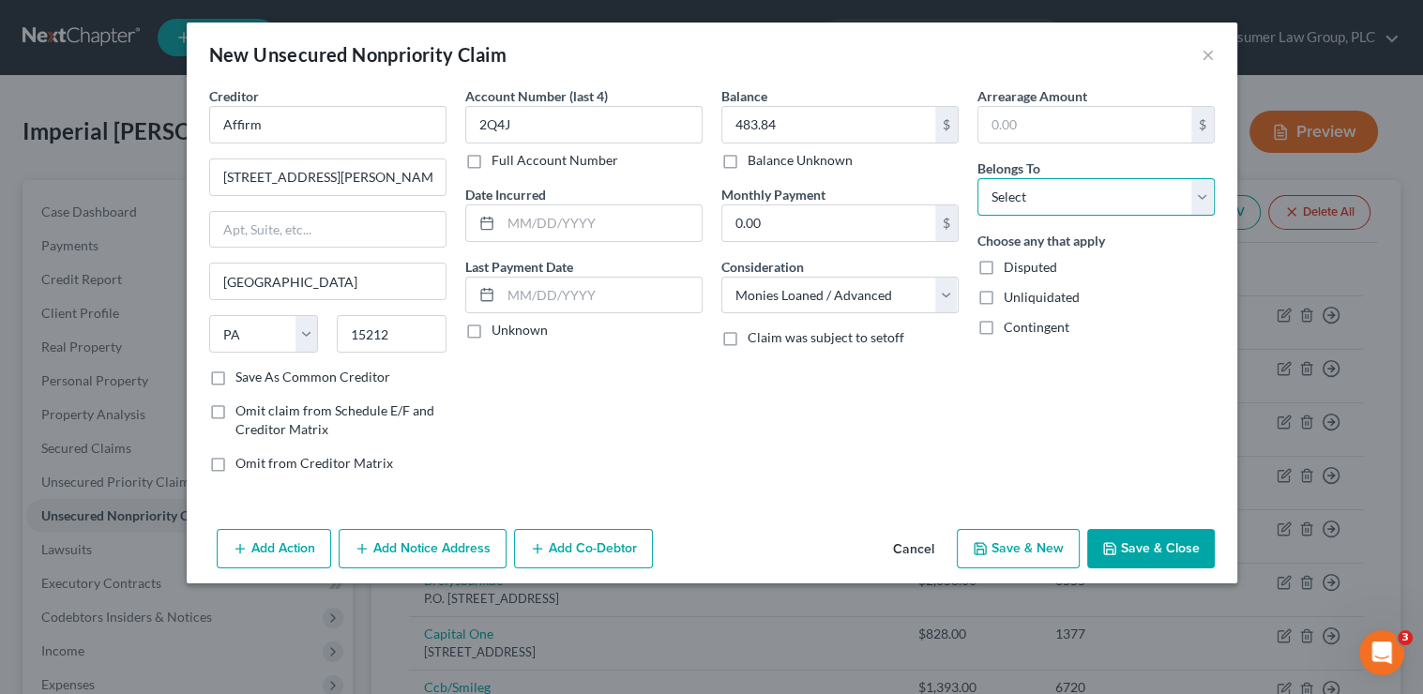
click at [1049, 205] on select "Select Debtor 1 Only Debtor 2 Only Debtor 1 And Debtor 2 Only At Least One Of T…" at bounding box center [1095, 197] width 237 height 38
select select "0"
click at [977, 178] on select "Select Debtor 1 Only Debtor 2 Only Debtor 1 And Debtor 2 Only At Least One Of T…" at bounding box center [1095, 197] width 237 height 38
click at [1170, 552] on button "Save & Close" at bounding box center [1151, 548] width 128 height 39
